Goal: Task Accomplishment & Management: Complete application form

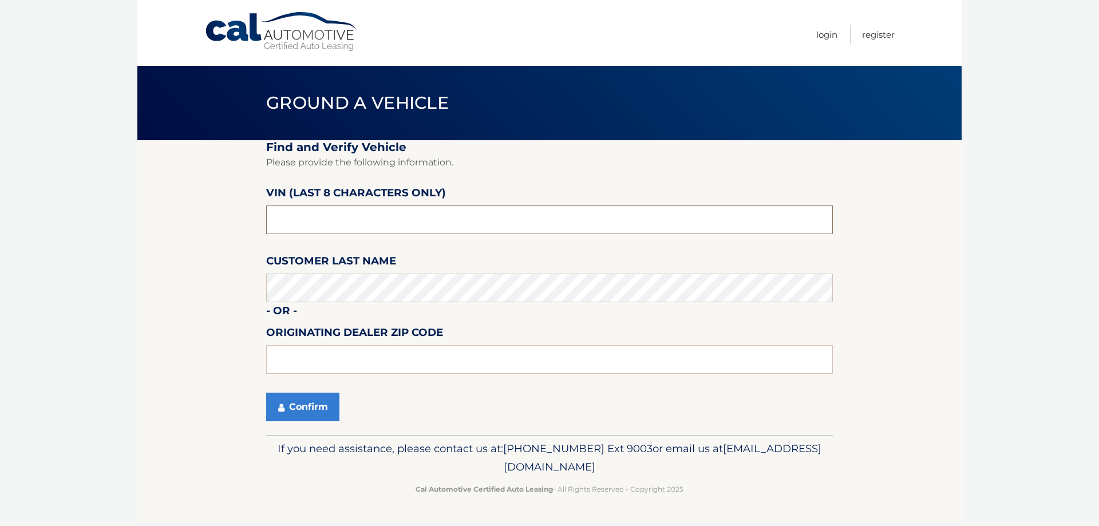
click at [382, 211] on input "text" at bounding box center [549, 220] width 567 height 29
type input "p8700265"
click at [303, 408] on button "Confirm" at bounding box center [302, 407] width 73 height 29
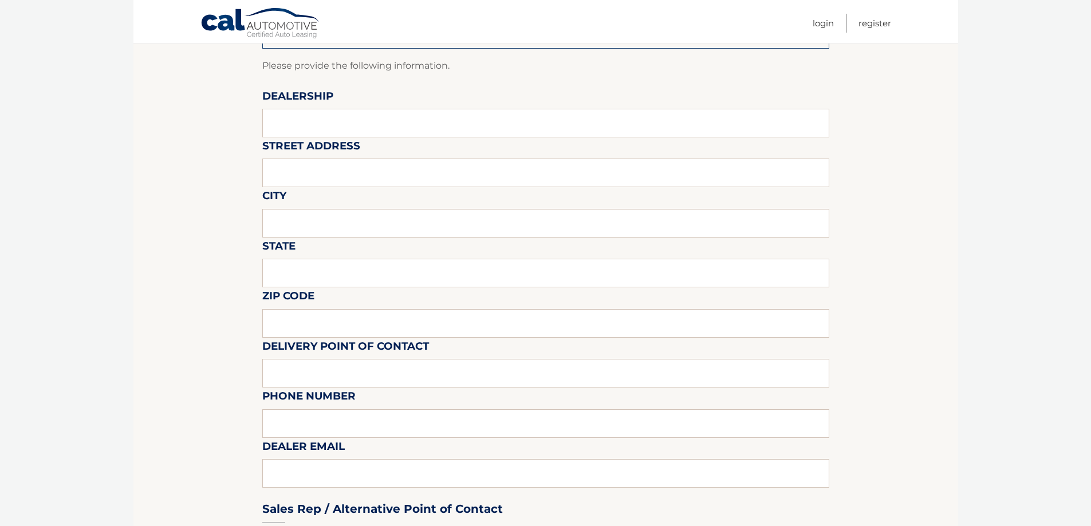
scroll to position [114, 0]
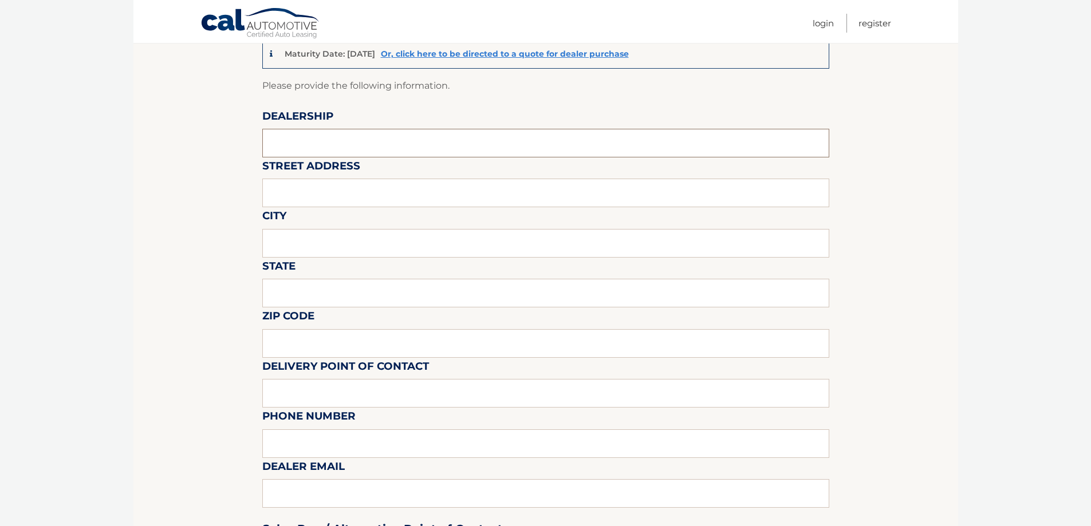
click at [372, 138] on input "text" at bounding box center [545, 143] width 567 height 29
type input "Garden City Jeep"
type input "283 N. Franklin st"
type input "Hempstead"
type input "New York"
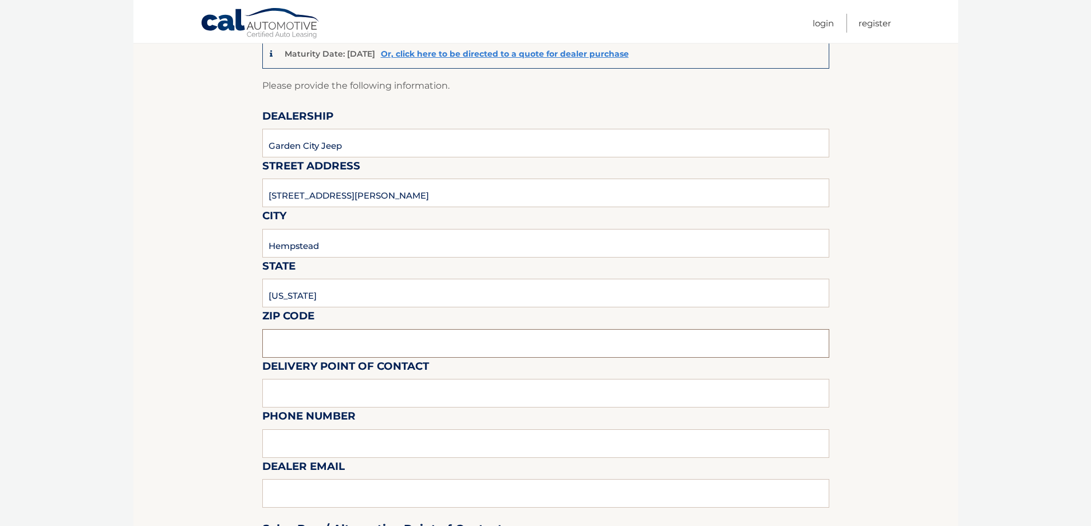
type input "11550"
type input "Gustavo Lopez"
type input "5168386626"
type input "glopez@gardencitycardeals.com"
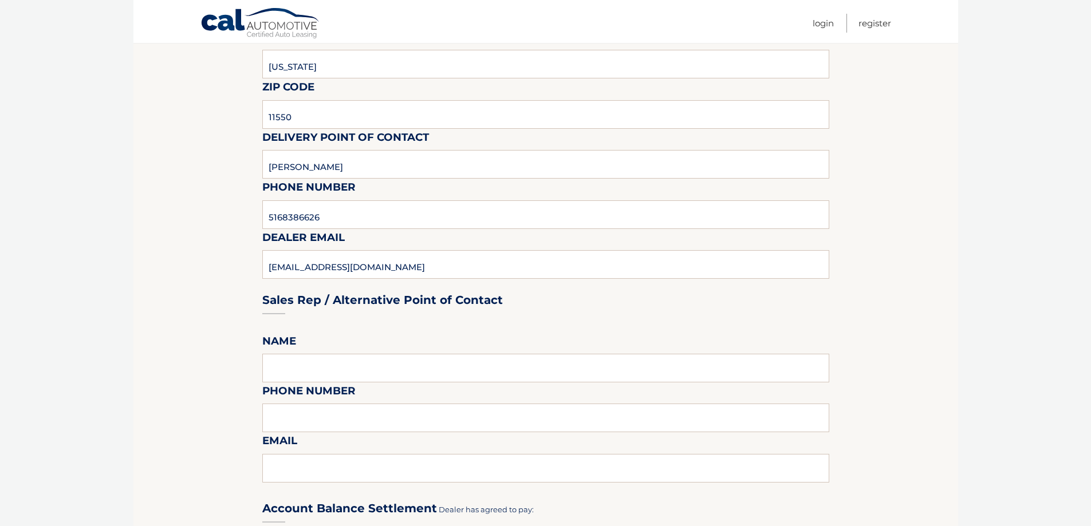
scroll to position [401, 0]
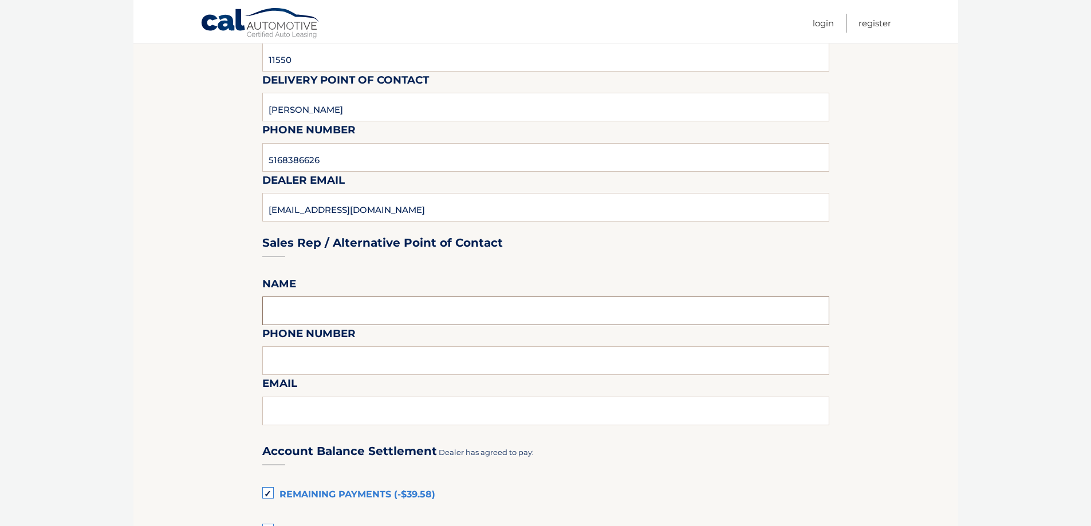
click at [329, 310] on input "text" at bounding box center [545, 311] width 567 height 29
type input "Gustavo Lopez"
type input "5168386626"
type input "glopez@gardencitycardeals.com"
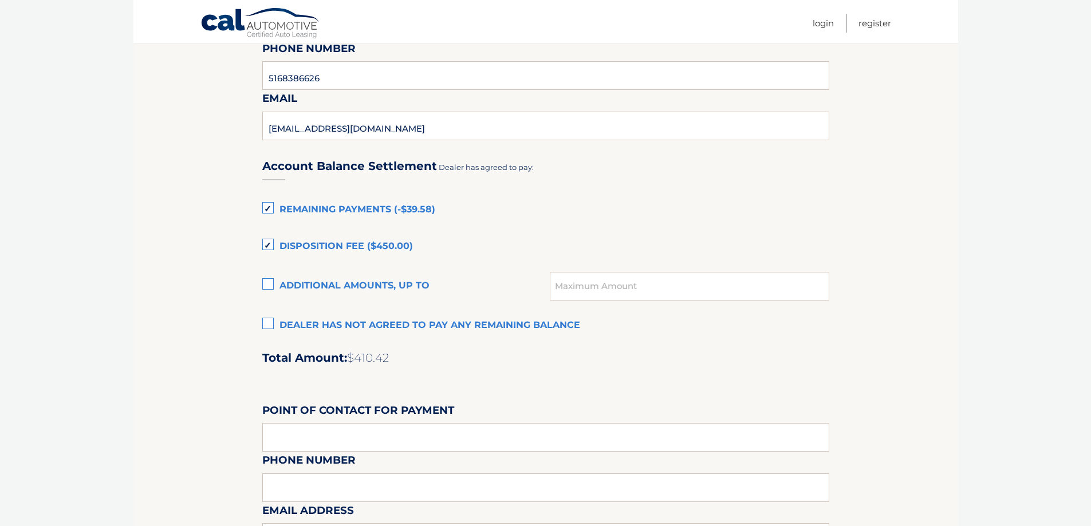
scroll to position [687, 0]
click at [265, 321] on label "Dealer has not agreed to pay any remaining balance" at bounding box center [545, 324] width 567 height 23
click at [0, 0] on input "Dealer has not agreed to pay any remaining balance" at bounding box center [0, 0] width 0 height 0
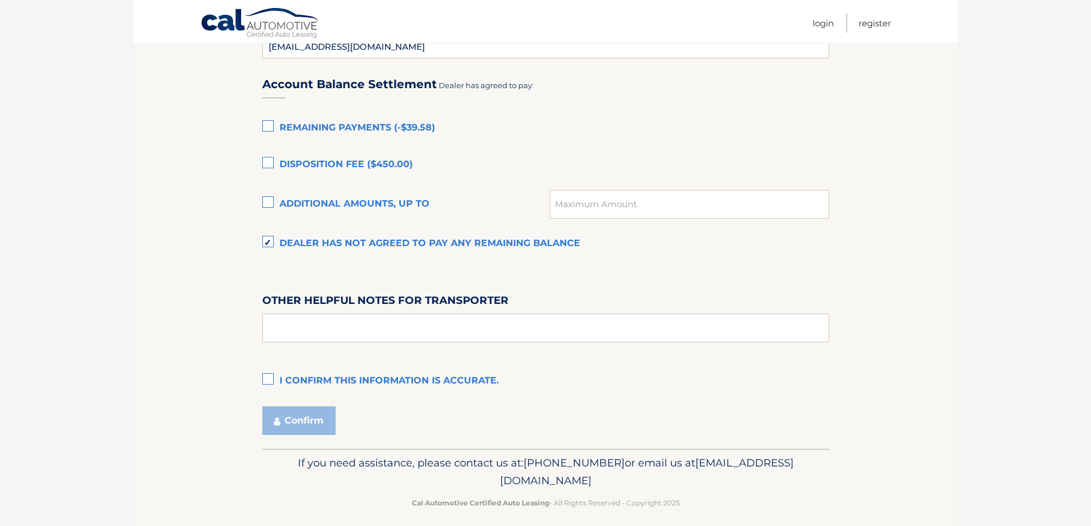
scroll to position [777, 0]
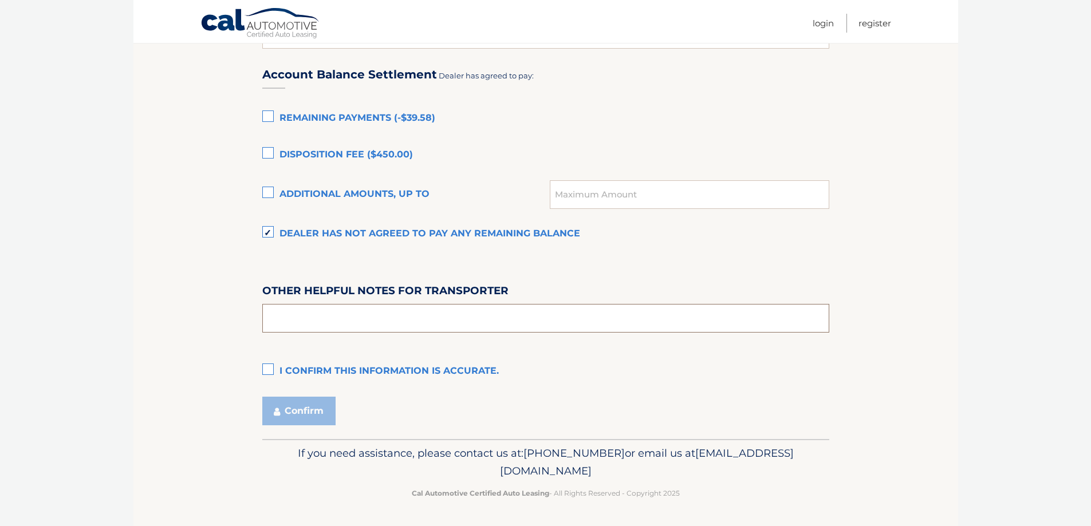
click at [325, 316] on input "text" at bounding box center [545, 318] width 567 height 29
type input "SEE PREOWNED OFFICE"
click at [267, 372] on label "I confirm this information is accurate." at bounding box center [545, 371] width 567 height 23
click at [0, 0] on input "I confirm this information is accurate." at bounding box center [0, 0] width 0 height 0
click at [303, 404] on button "Confirm" at bounding box center [298, 411] width 73 height 29
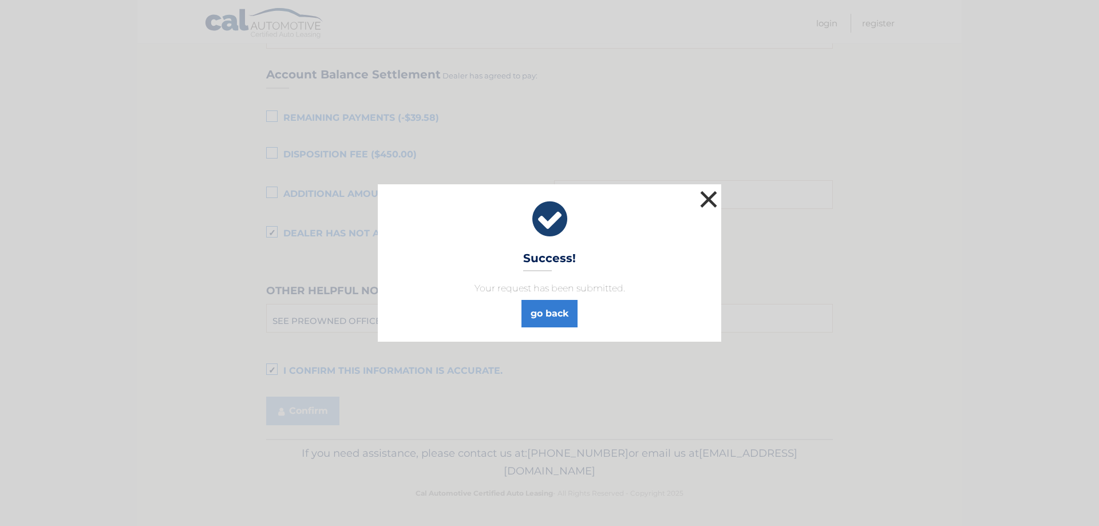
click at [704, 200] on button "×" at bounding box center [708, 199] width 23 height 23
